Goal: Information Seeking & Learning: Learn about a topic

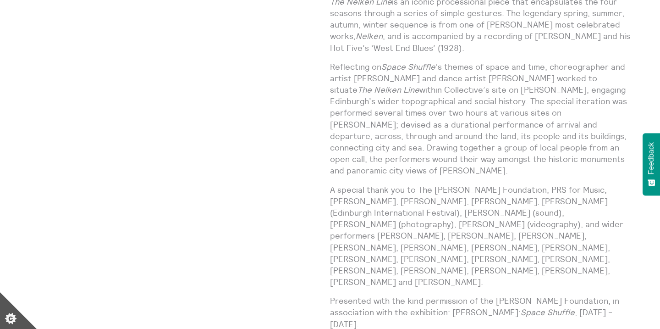
scroll to position [682, 0]
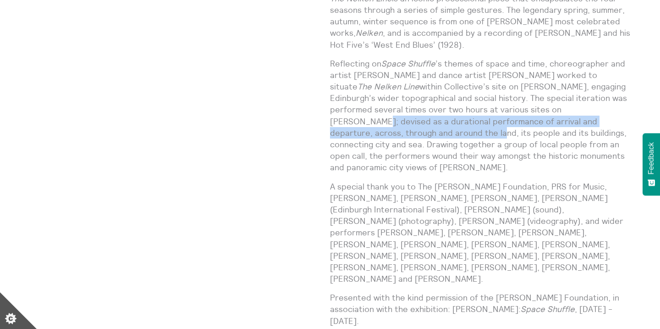
drag, startPoint x: 529, startPoint y: 108, endPoint x: 622, endPoint y: 119, distance: 93.3
click at [622, 119] on p "Reflecting on Space Shuffle ’s themes of space and time, choreographer and arti…" at bounding box center [480, 116] width 301 height 116
copy p "devised as a durational performance of arrival and departure, across, through a…"
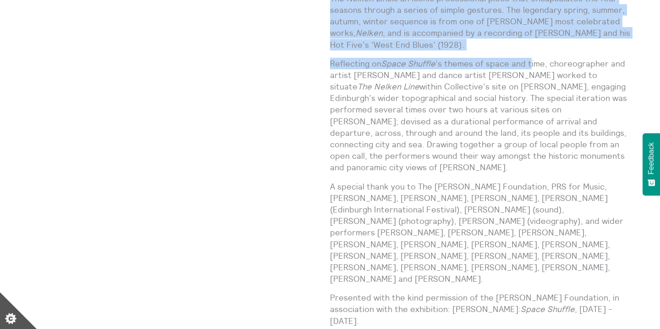
drag, startPoint x: 330, startPoint y: 62, endPoint x: 530, endPoint y: 63, distance: 200.4
click at [530, 63] on div "The Nelken Line Events (Ongoing) Looking back to the summer months, we are deli…" at bounding box center [330, 30] width 602 height 667
click at [530, 63] on p "Reflecting on Space Shuffle ’s themes of space and time, choreographer and arti…" at bounding box center [480, 116] width 301 height 116
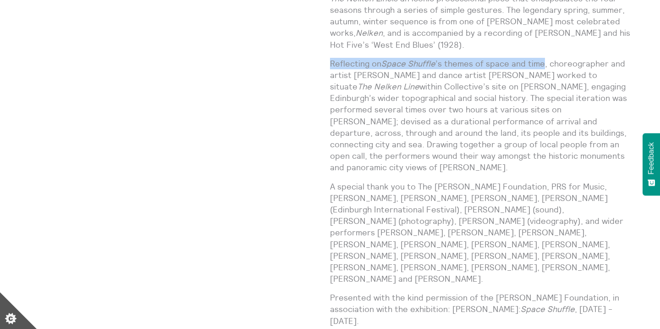
drag, startPoint x: 544, startPoint y: 62, endPoint x: 332, endPoint y: 56, distance: 212.4
click at [332, 56] on div "Looking back to the summer months, we are delighted to share a short video docu…" at bounding box center [480, 100] width 301 height 467
copy p "Reflecting on Space Shuffle ’s themes of space and time"
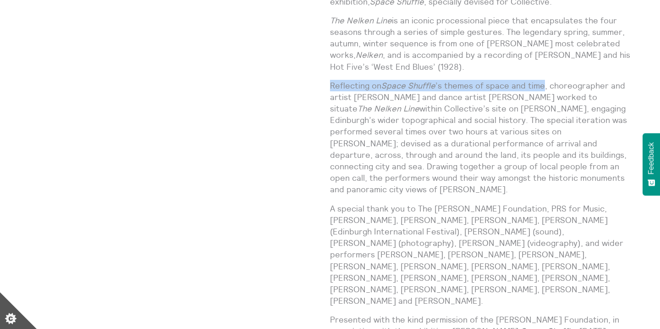
scroll to position [658, 0]
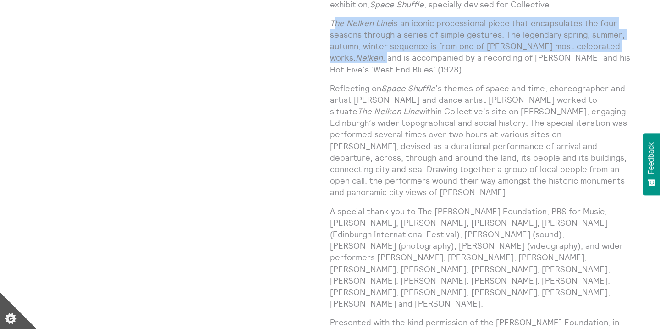
drag, startPoint x: 333, startPoint y: 20, endPoint x: 389, endPoint y: 55, distance: 65.7
click at [389, 55] on p "The Nelken Line is an iconic processional piece that encapsulates the four seas…" at bounding box center [480, 46] width 301 height 58
click at [333, 24] on em "The Nelken Line" at bounding box center [361, 23] width 62 height 11
drag, startPoint x: 331, startPoint y: 21, endPoint x: 385, endPoint y: 55, distance: 64.3
click at [385, 55] on p "The Nelken Line is an iconic processional piece that encapsulates the four seas…" at bounding box center [480, 46] width 301 height 58
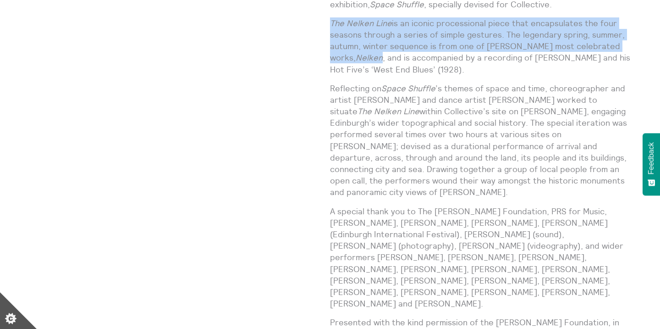
copy p "The Nelken Line is an iconic processional piece that encapsulates the four seas…"
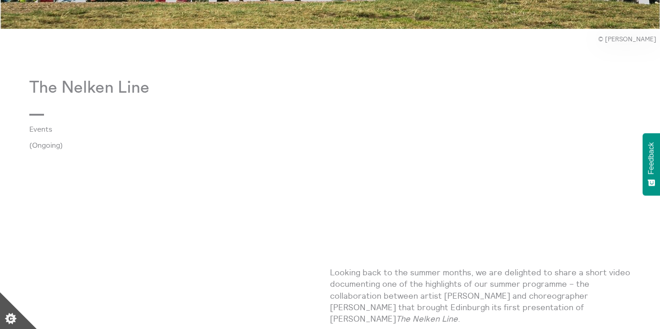
scroll to position [294, 0]
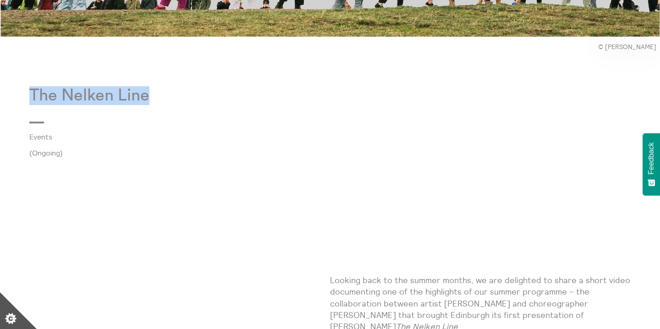
drag, startPoint x: 149, startPoint y: 99, endPoint x: 28, endPoint y: 90, distance: 120.5
copy p "The Nelken Line"
